Goal: Information Seeking & Learning: Learn about a topic

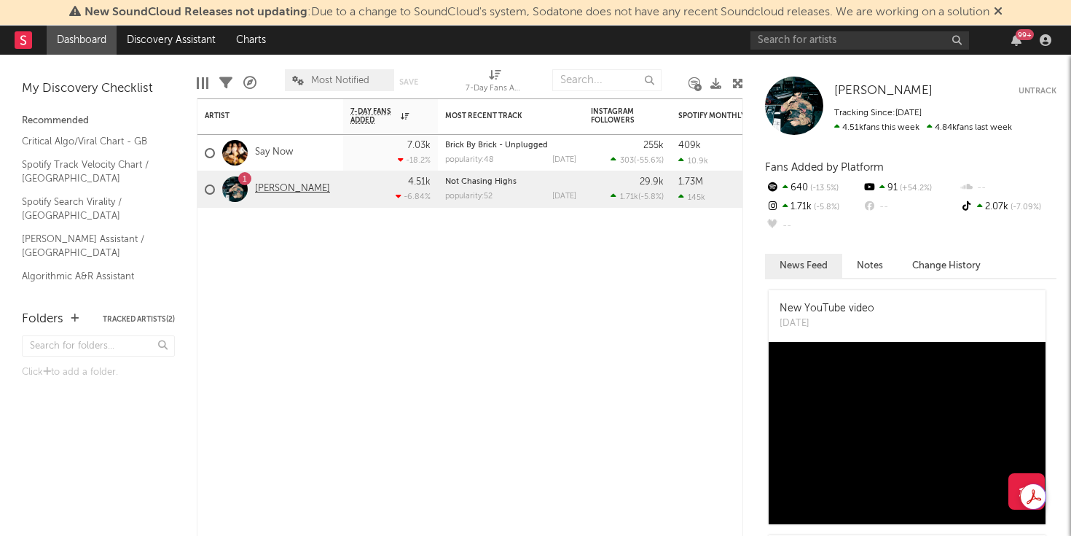
click at [268, 188] on link "[PERSON_NAME]" at bounding box center [292, 189] width 75 height 12
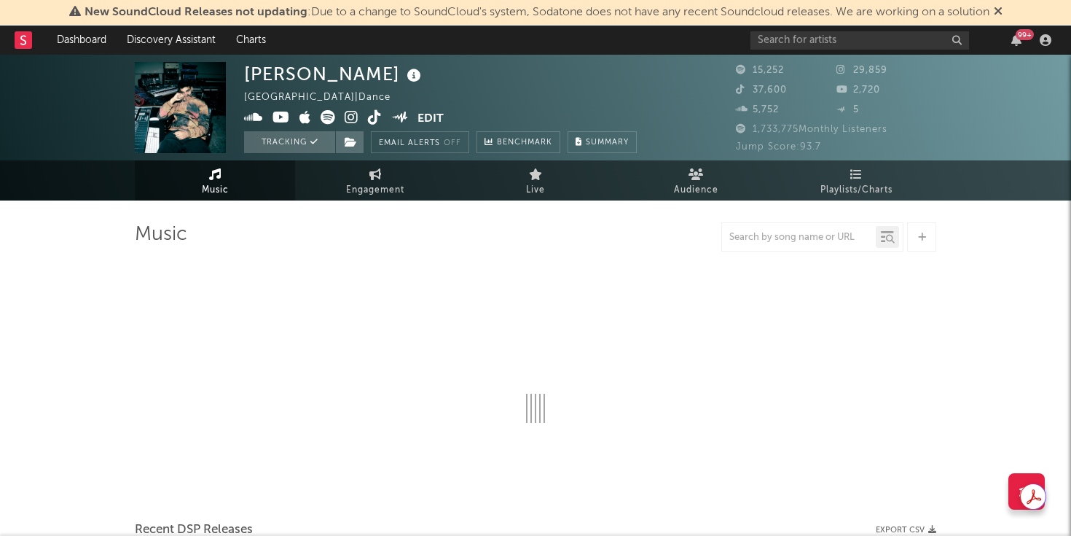
select select "6m"
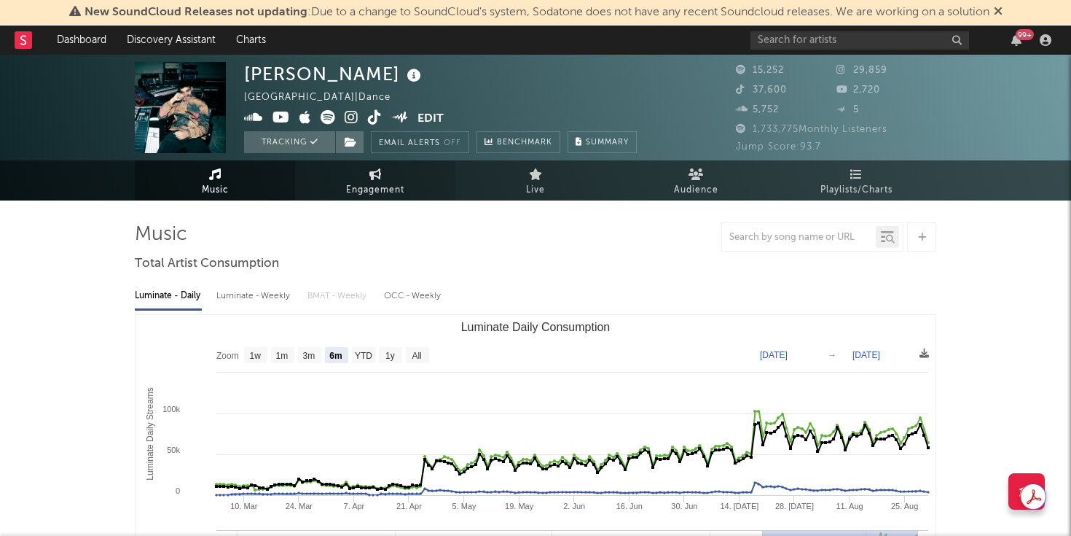
click at [359, 186] on span "Engagement" at bounding box center [375, 189] width 58 height 17
select select "1w"
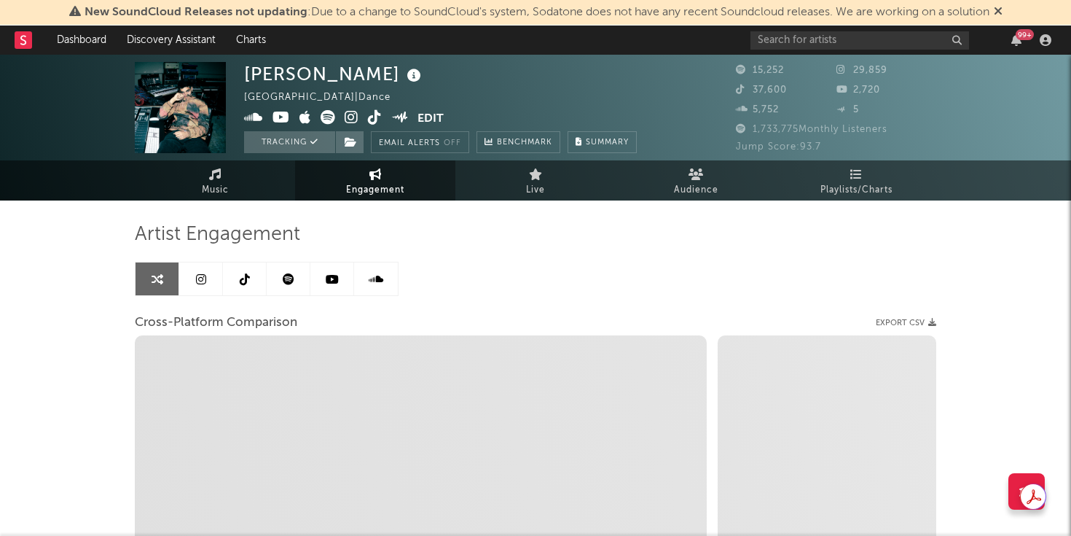
select select "1m"
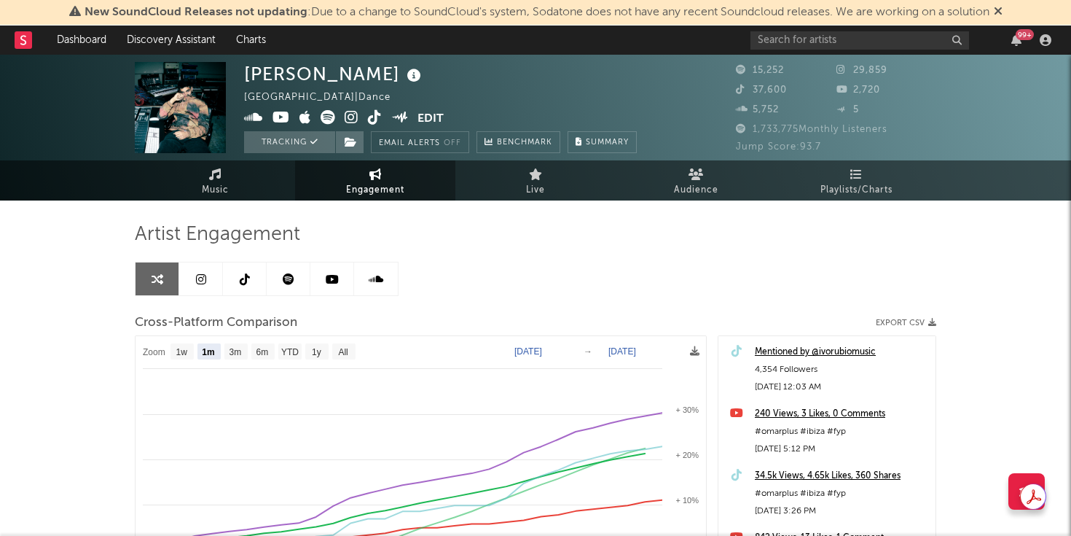
click at [213, 281] on link at bounding box center [201, 278] width 44 height 33
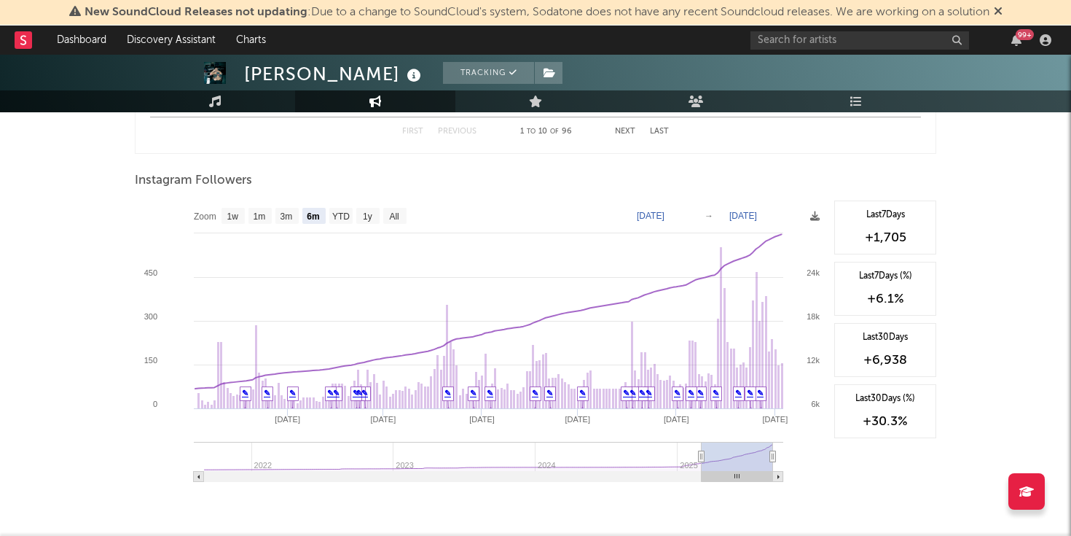
scroll to position [2092, 0]
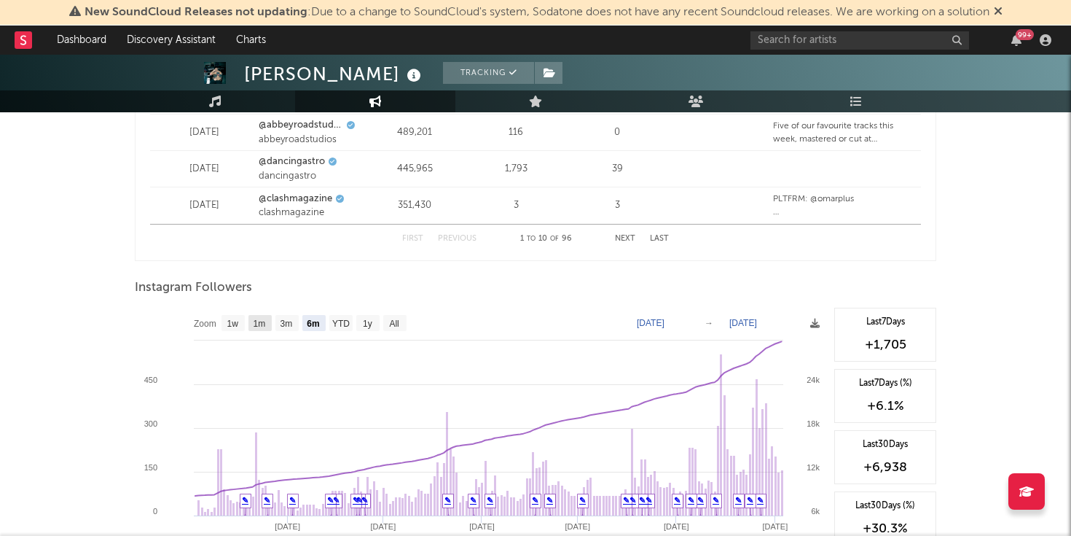
click at [241, 321] on rect at bounding box center [233, 323] width 23 height 16
select select "1w"
type input "[DATE]"
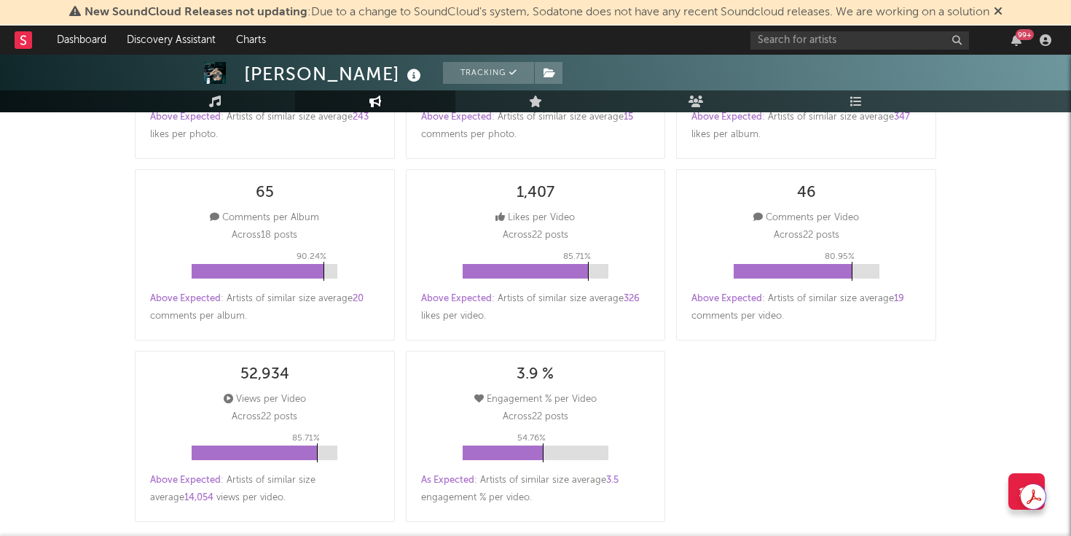
scroll to position [0, 0]
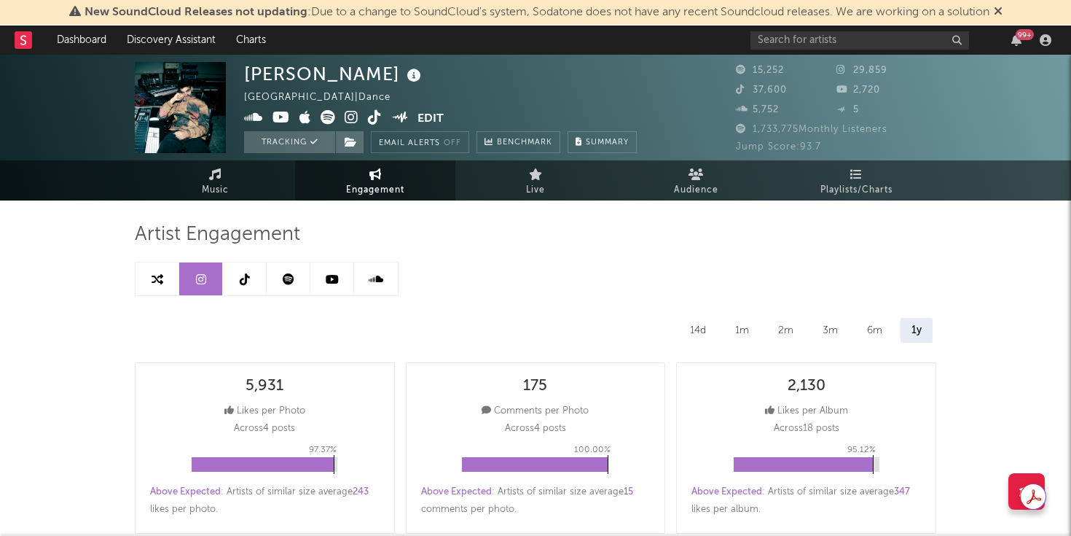
click at [244, 266] on link at bounding box center [245, 278] width 44 height 33
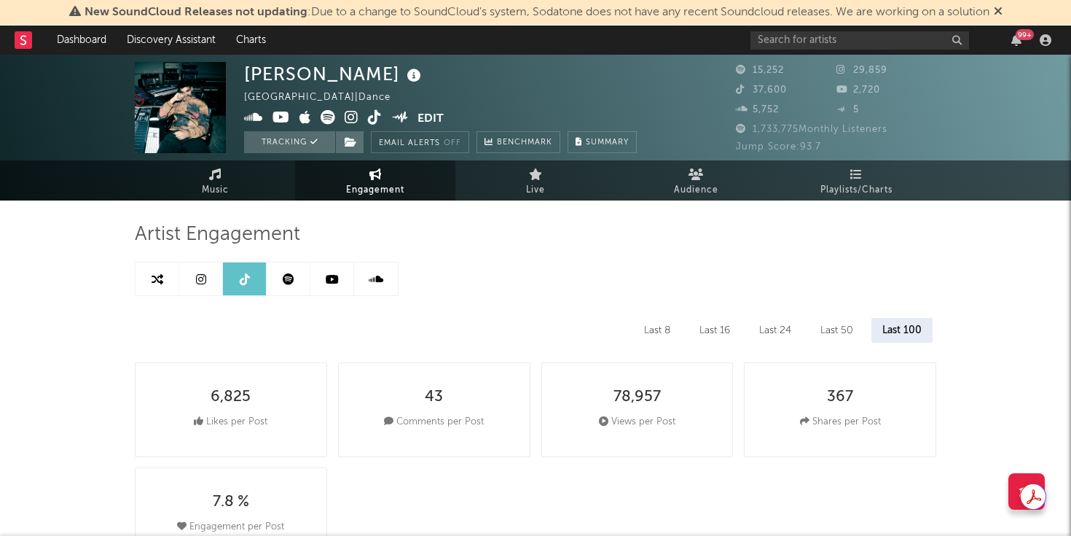
select select "6m"
click at [337, 279] on icon at bounding box center [332, 279] width 13 height 12
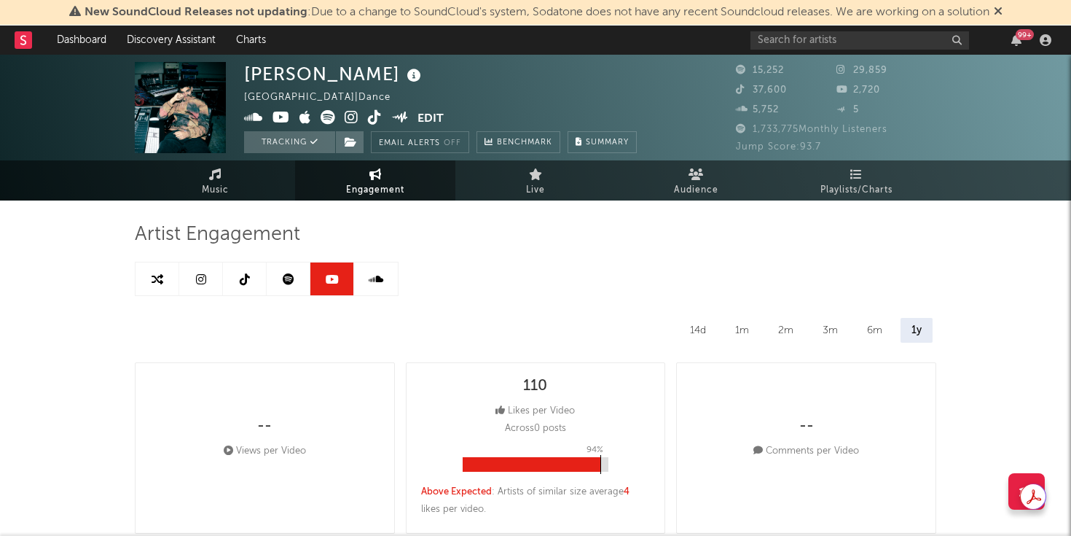
select select "6m"
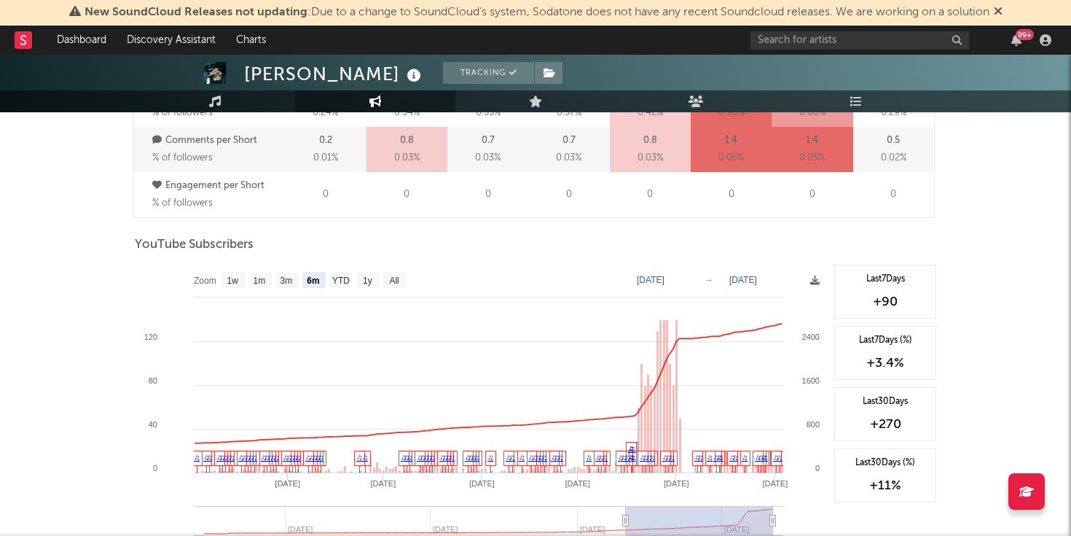
scroll to position [1090, 0]
click at [237, 282] on text "1w" at bounding box center [233, 279] width 12 height 10
select select "1w"
type input "[DATE]"
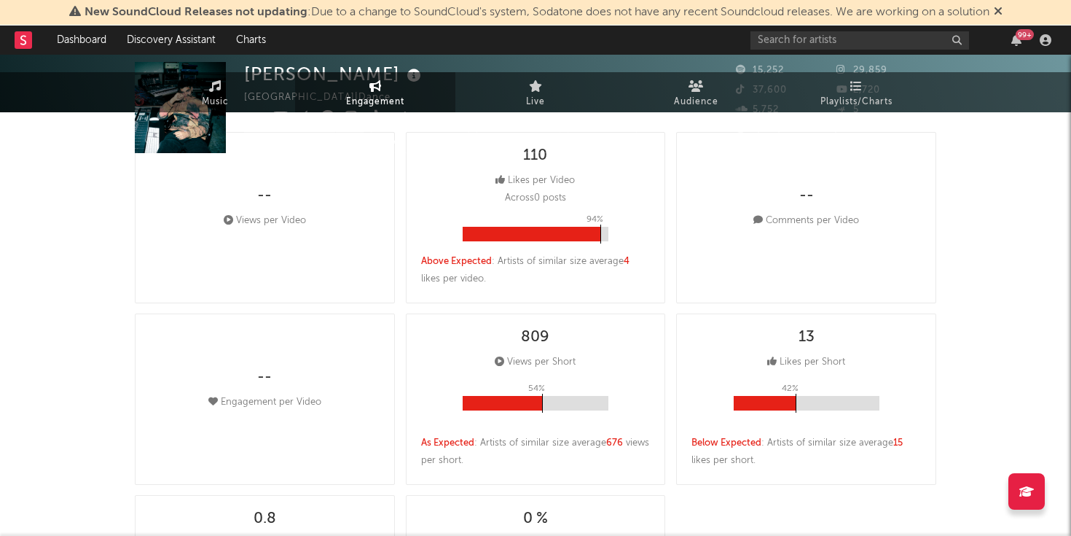
scroll to position [0, 0]
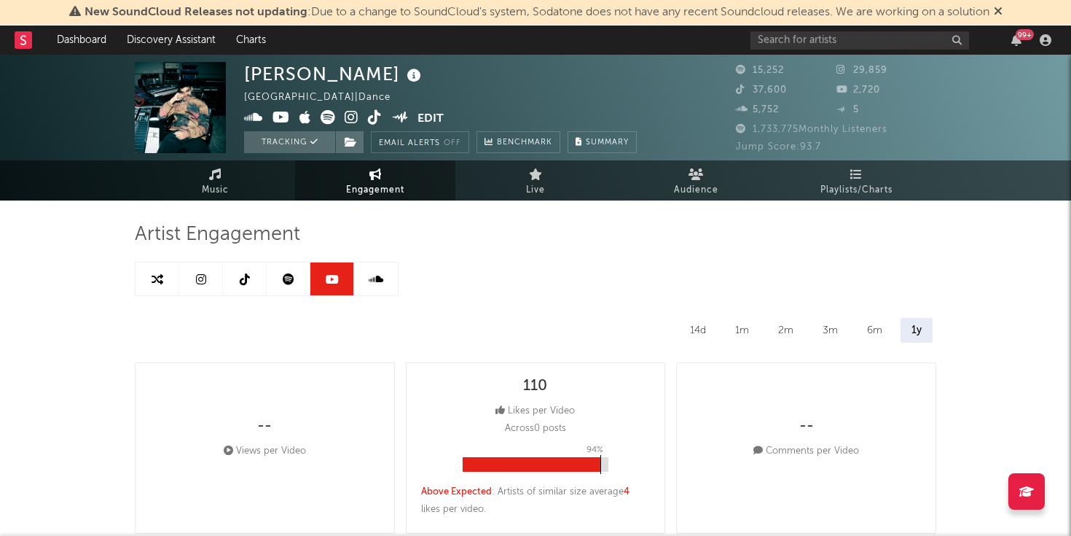
click at [293, 279] on icon at bounding box center [289, 279] width 12 height 12
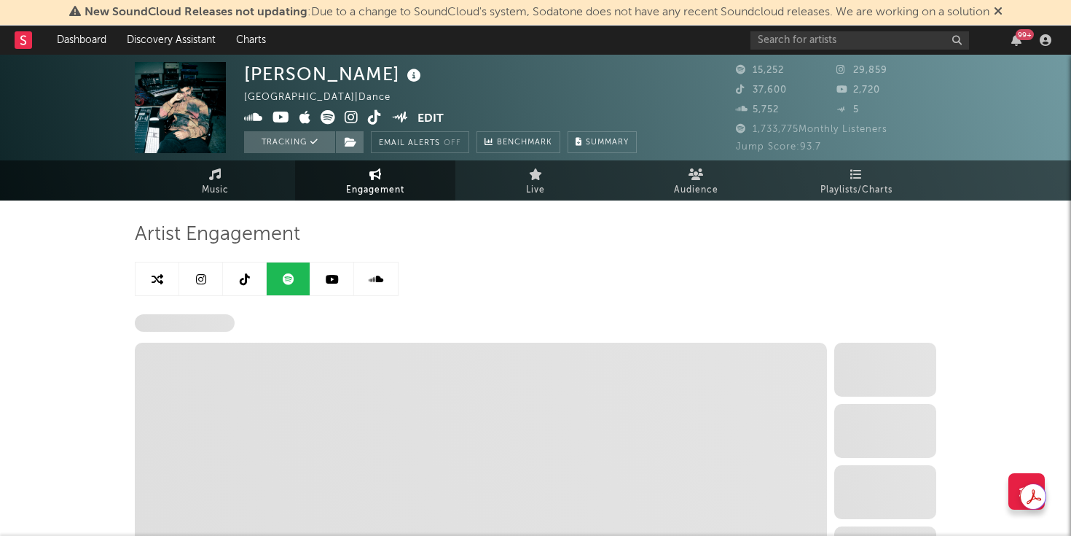
select select "6m"
select select "1w"
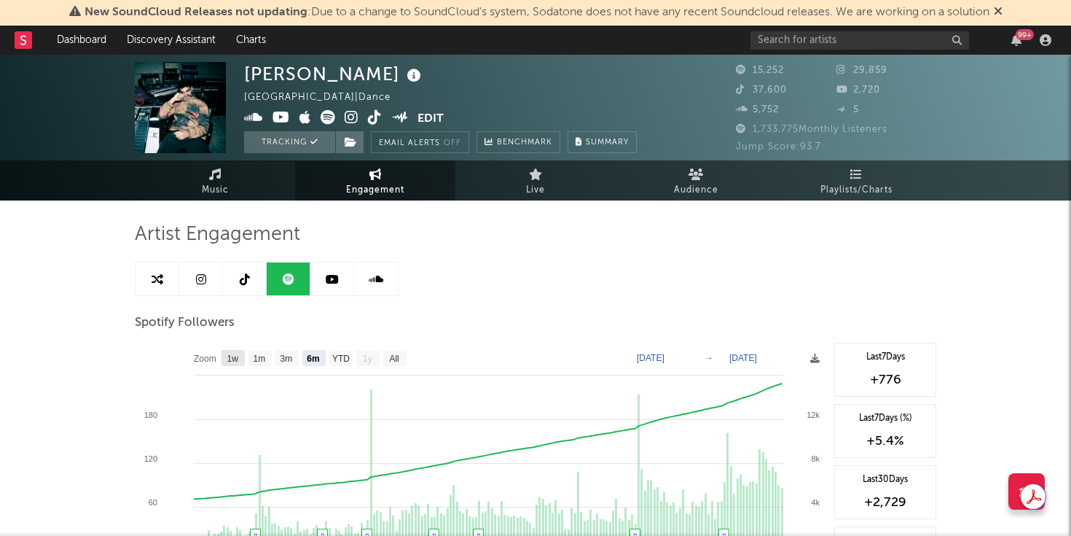
click at [239, 363] on rect at bounding box center [233, 358] width 23 height 16
select select "1w"
type input "[DATE]"
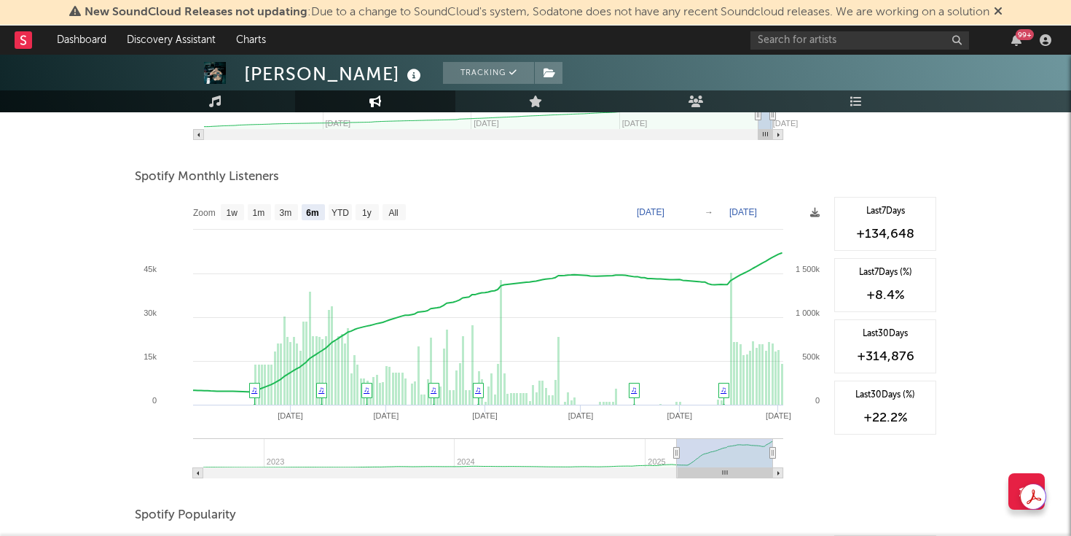
scroll to position [480, 0]
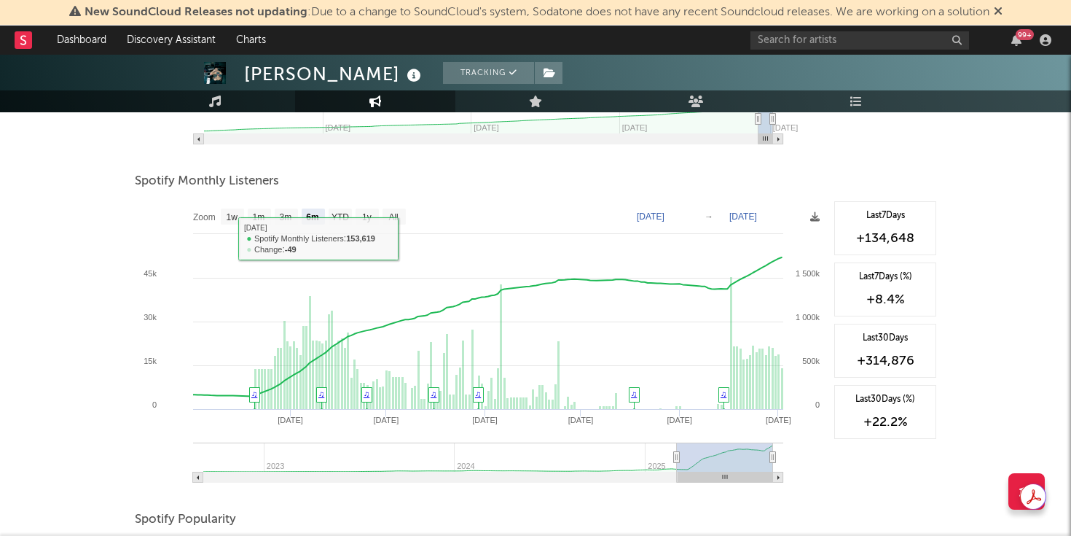
click at [219, 219] on rect at bounding box center [481, 347] width 692 height 292
click at [232, 221] on text "1w" at bounding box center [233, 217] width 12 height 10
select select "1w"
type input "[DATE]"
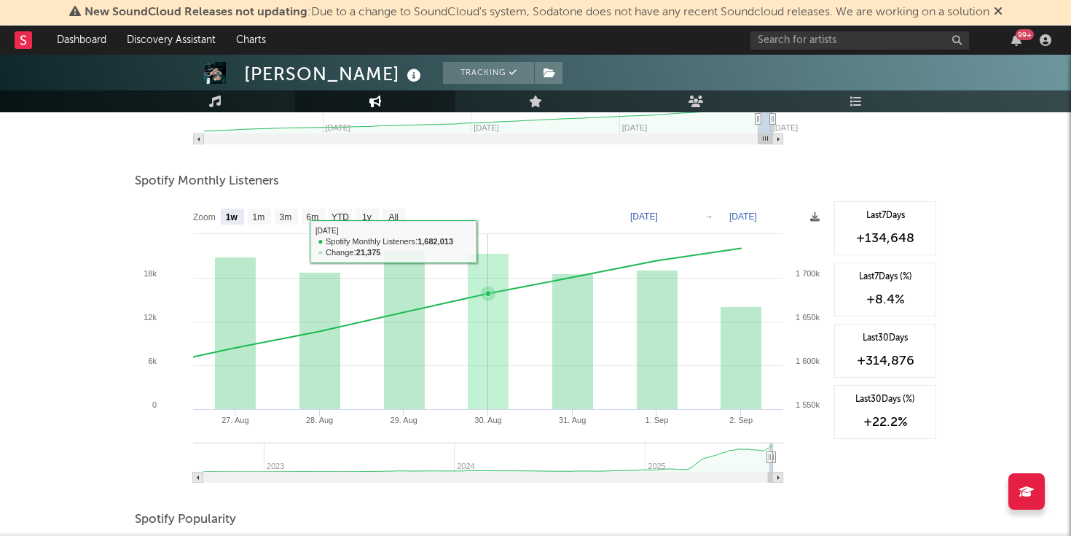
scroll to position [0, 0]
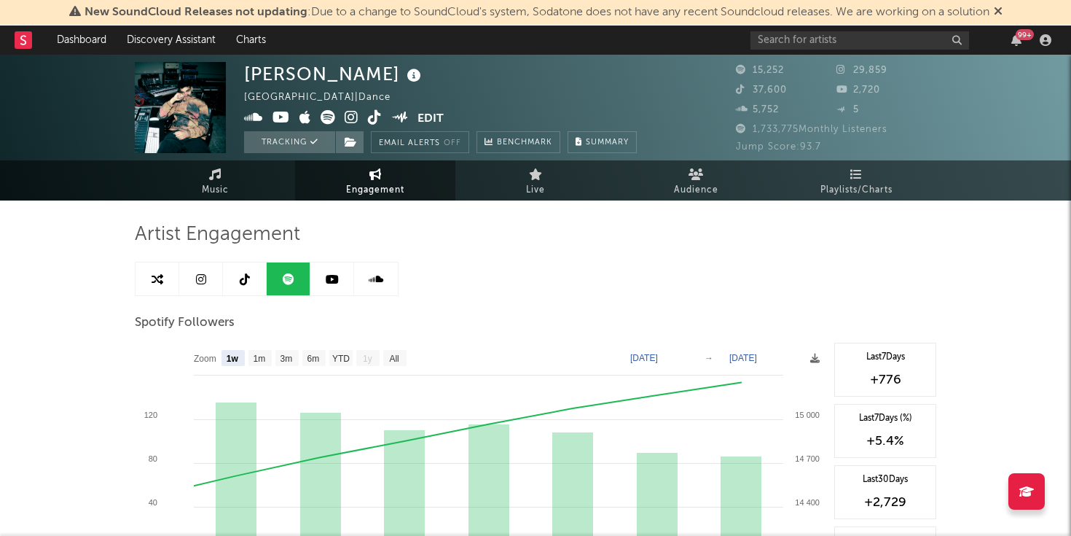
click at [375, 286] on link at bounding box center [376, 278] width 44 height 33
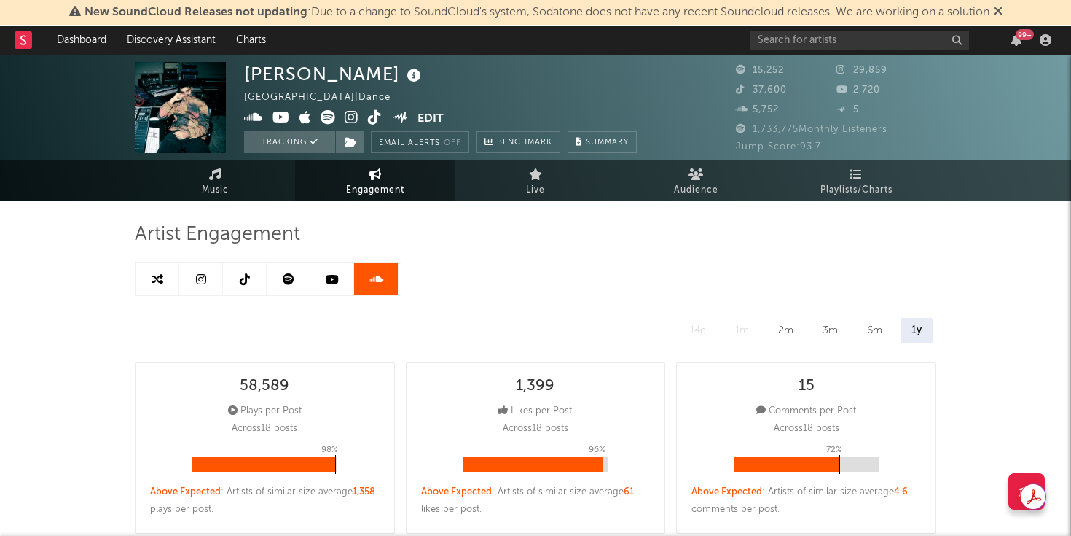
select select "6m"
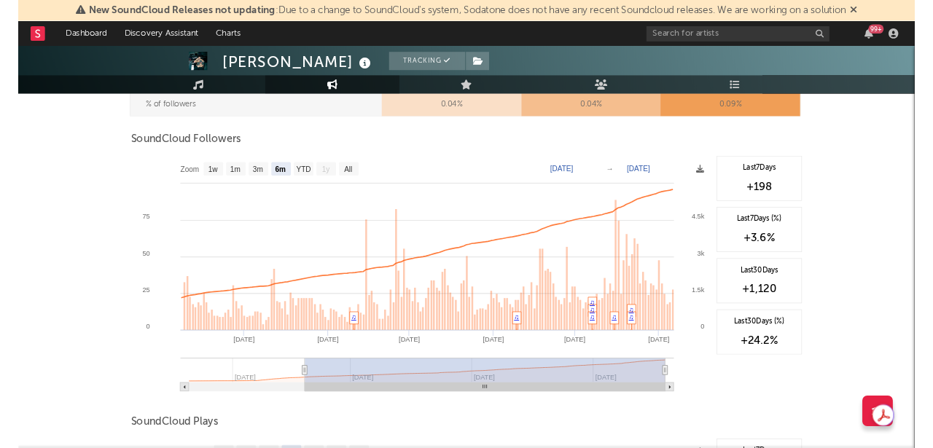
scroll to position [832, 0]
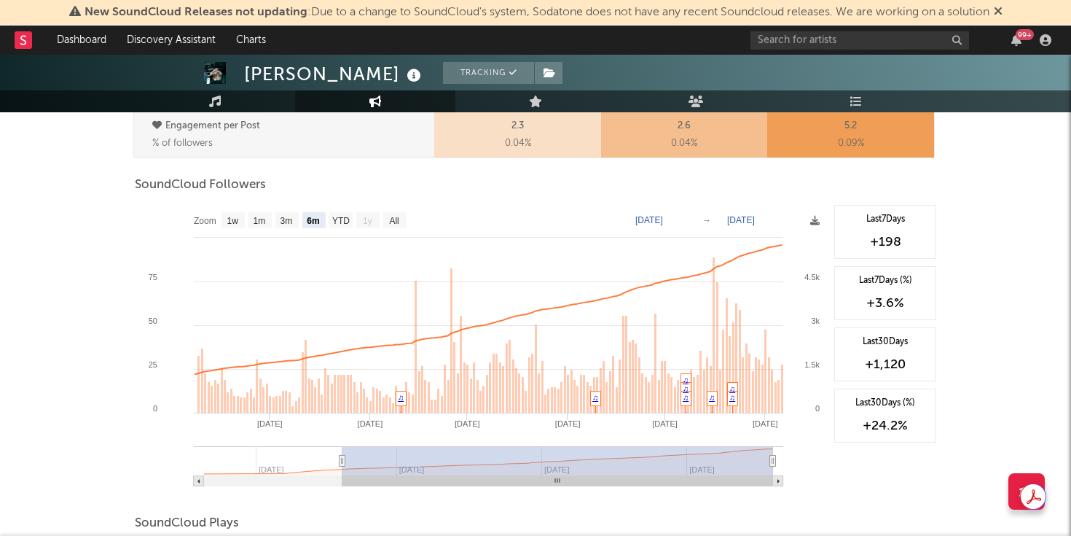
click at [226, 225] on rect at bounding box center [233, 220] width 23 height 16
select select "1w"
type input "[DATE]"
